Goal: Information Seeking & Learning: Check status

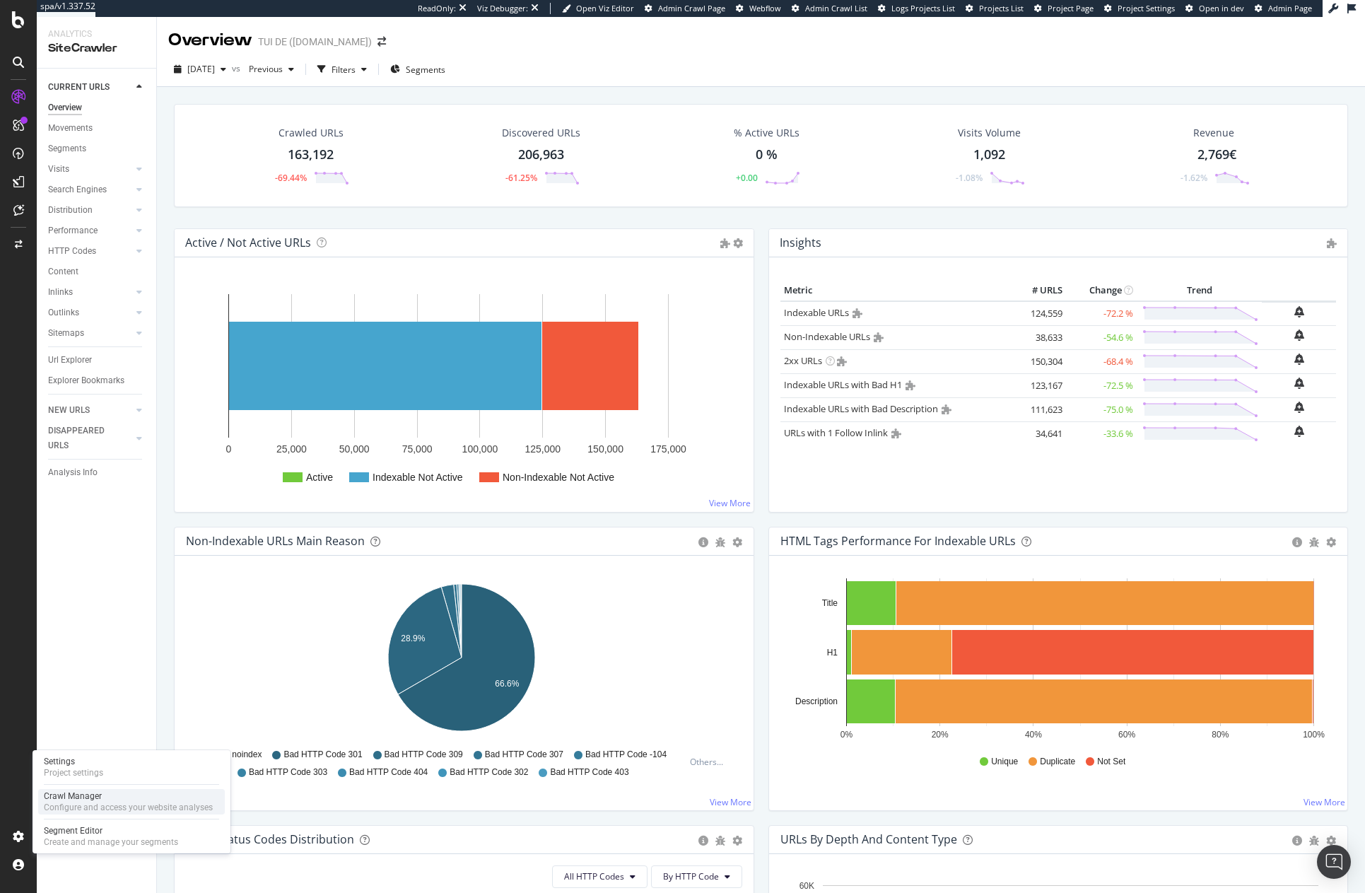
click at [79, 800] on div "Crawl Manager" at bounding box center [128, 795] width 169 height 11
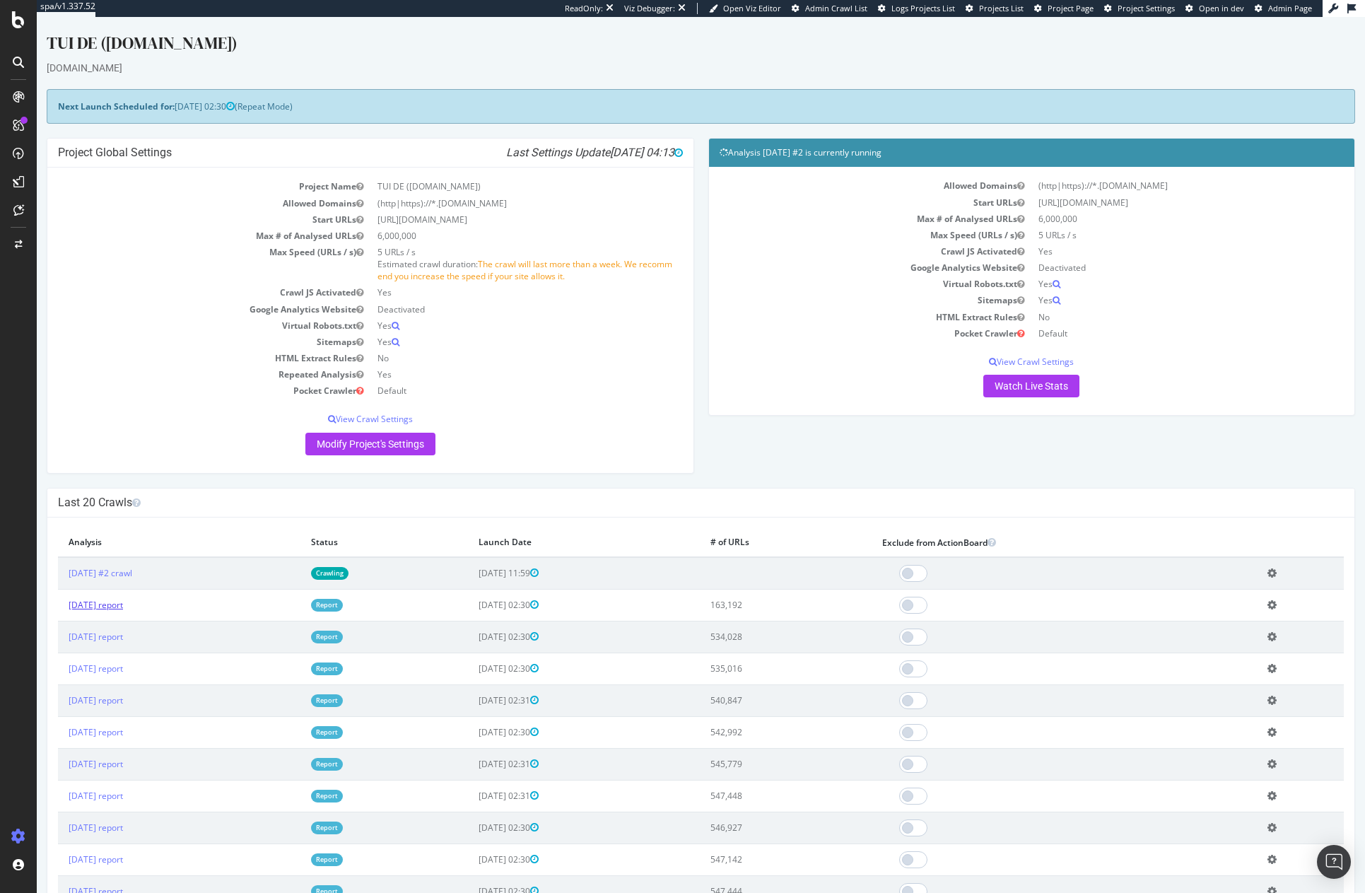
click at [123, 605] on link "2025 Oct. 1st report" at bounding box center [96, 605] width 54 height 12
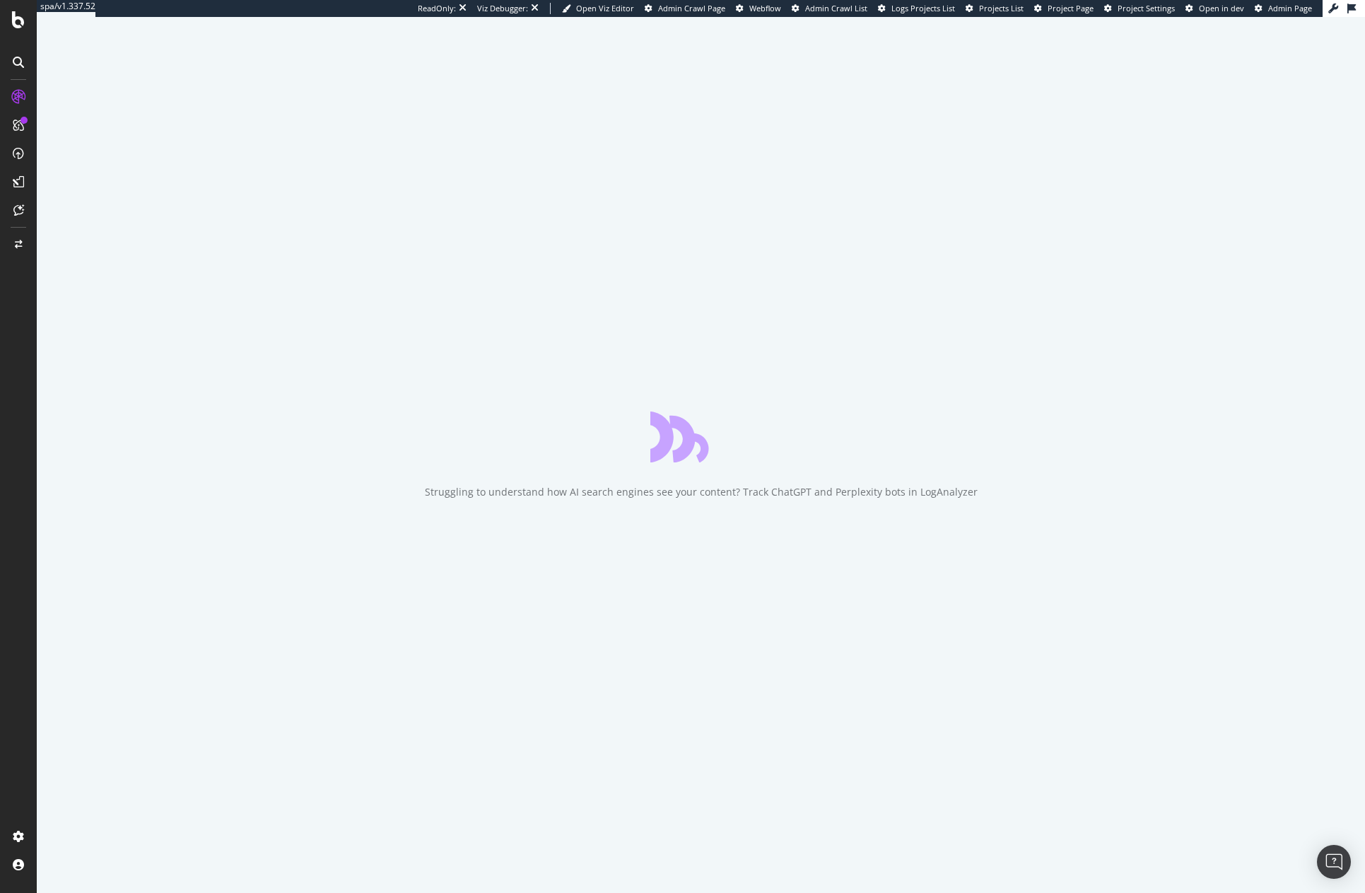
click at [823, 8] on span "Admin Crawl List" at bounding box center [836, 8] width 62 height 11
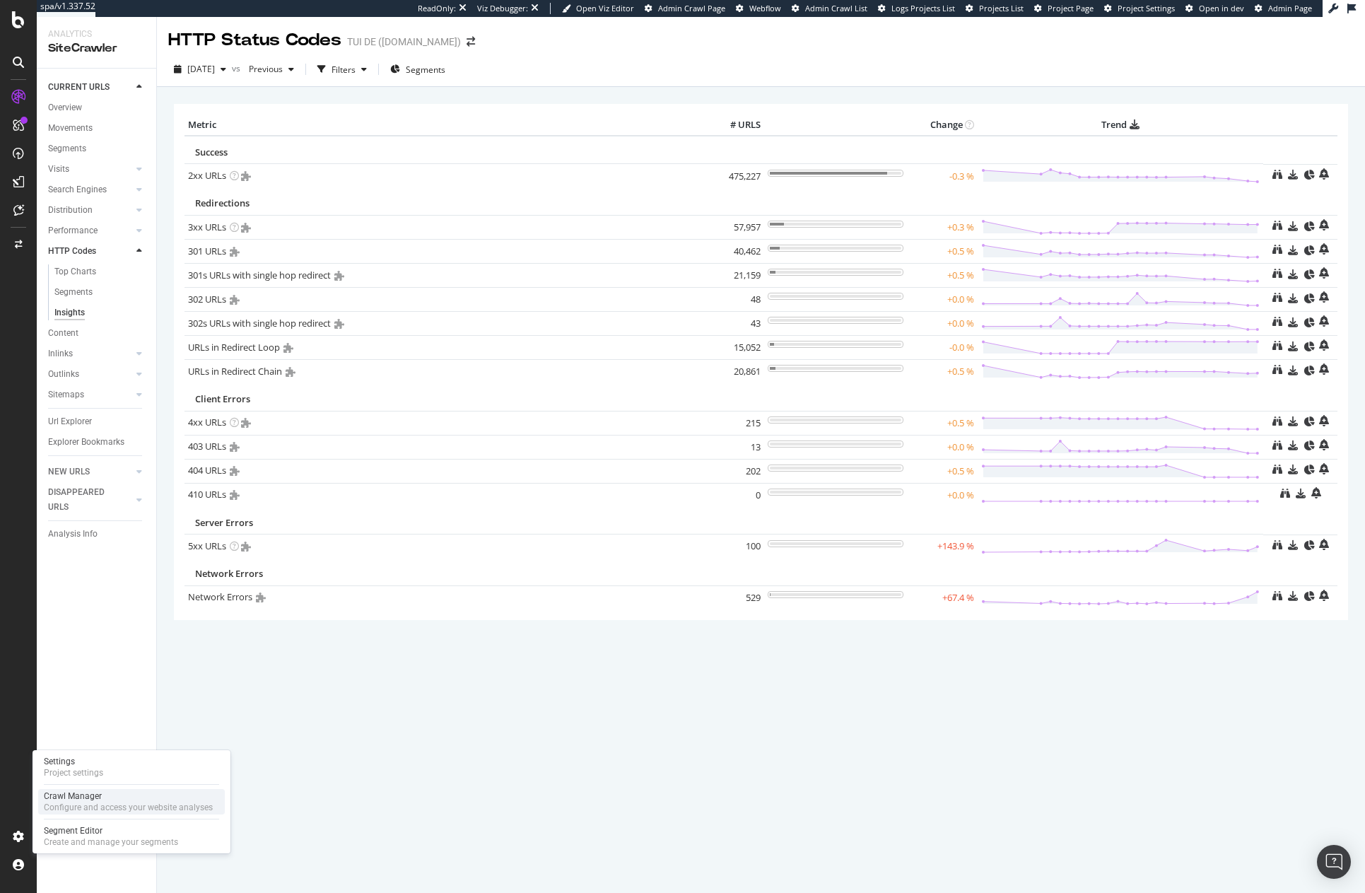
click at [61, 801] on div "Configure and access your website analyses" at bounding box center [128, 806] width 169 height 11
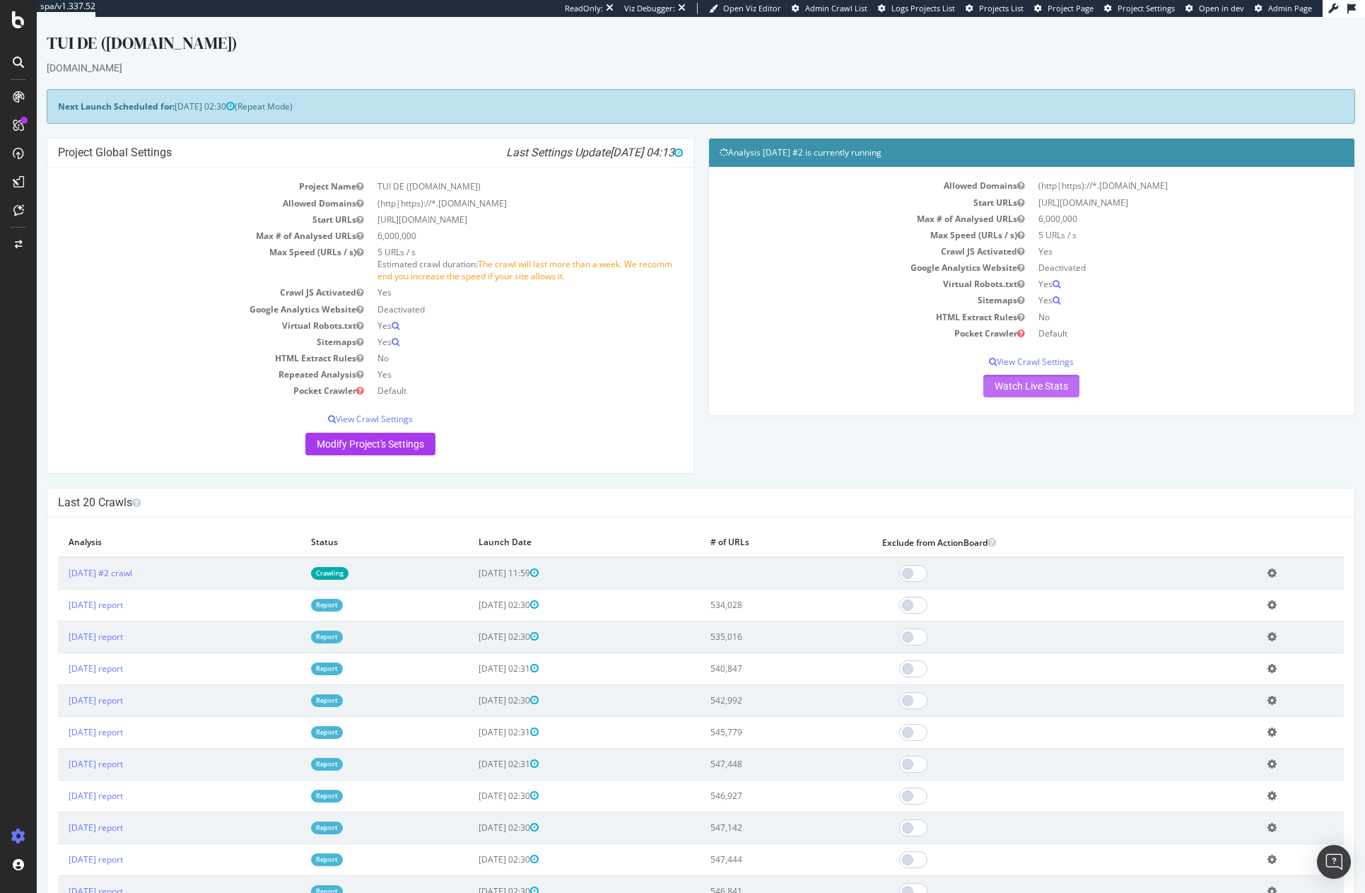
click at [1051, 387] on link "Watch Live Stats" at bounding box center [1031, 386] width 96 height 23
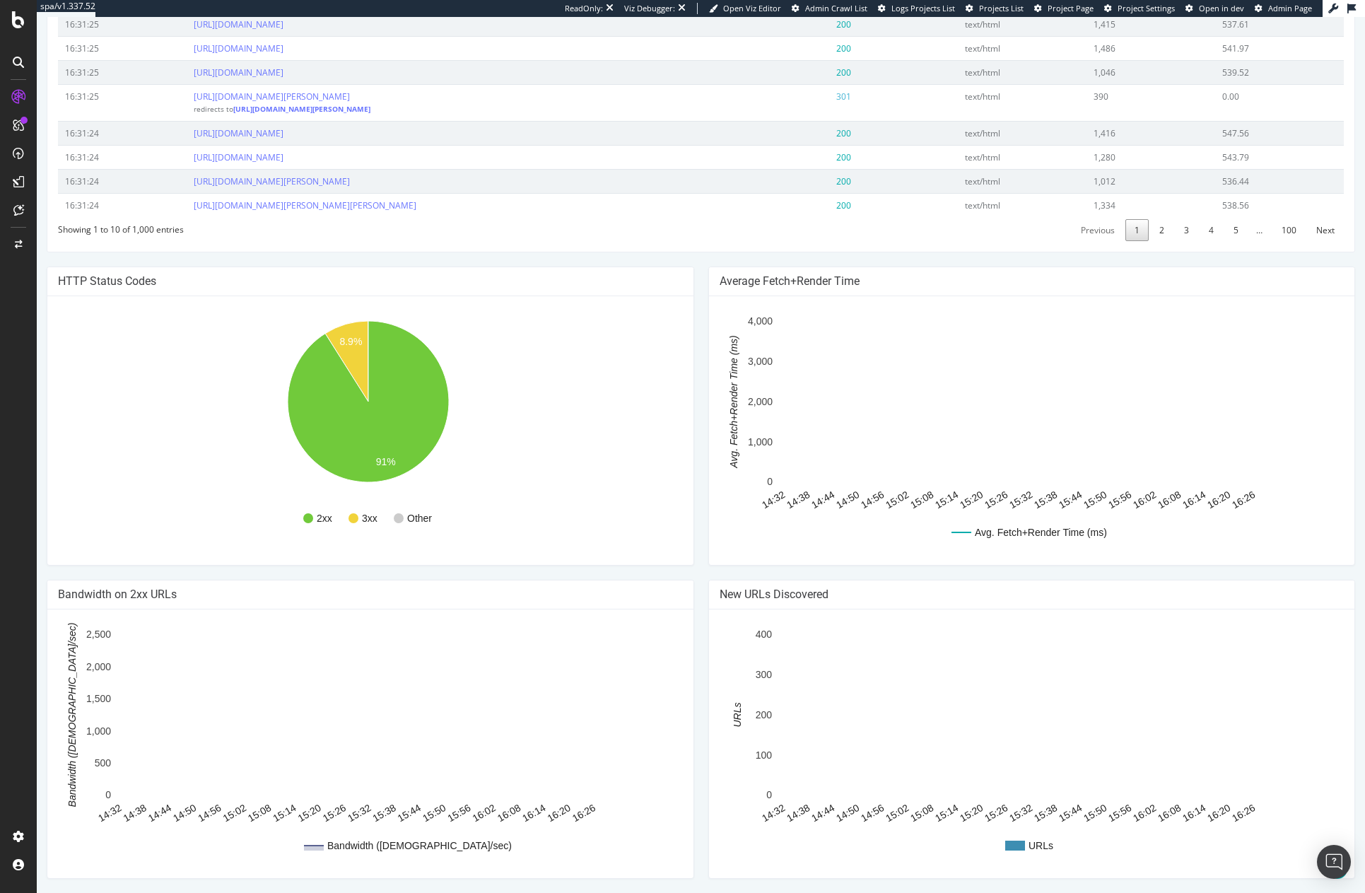
scroll to position [759, 0]
